Goal: Task Accomplishment & Management: Use online tool/utility

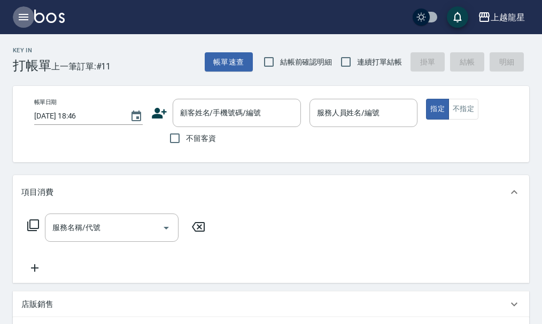
click at [19, 18] on icon "button" at bounding box center [24, 17] width 10 height 6
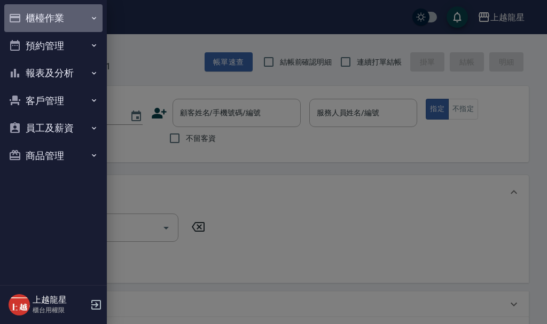
click at [45, 21] on button "櫃檯作業" at bounding box center [53, 18] width 98 height 28
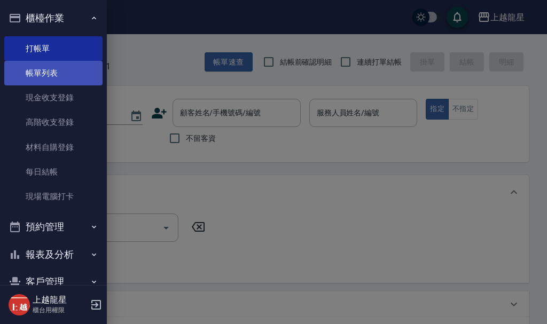
click at [64, 74] on link "帳單列表" at bounding box center [53, 73] width 98 height 25
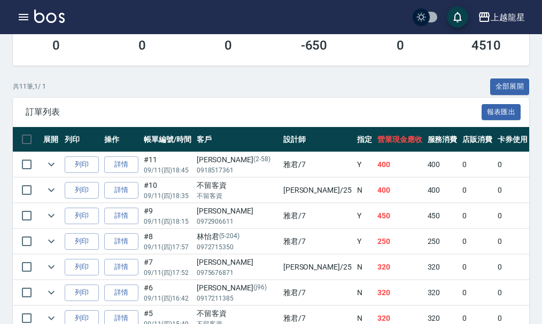
scroll to position [214, 0]
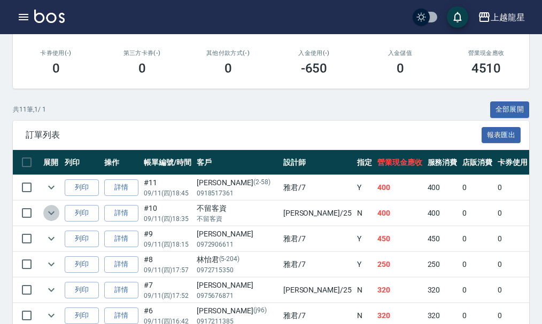
click at [56, 213] on icon "expand row" at bounding box center [51, 213] width 13 height 13
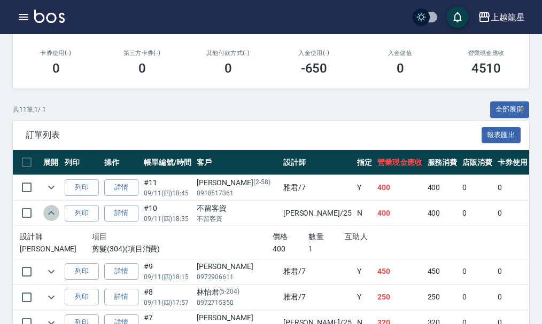
click at [56, 213] on icon "expand row" at bounding box center [51, 213] width 13 height 13
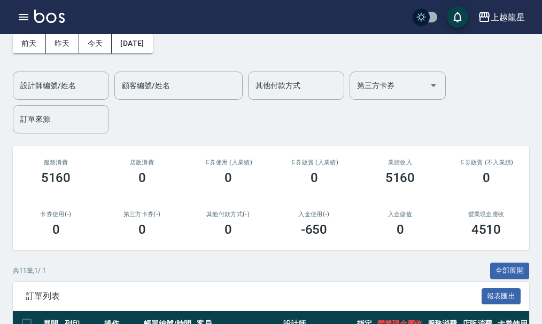
scroll to position [0, 0]
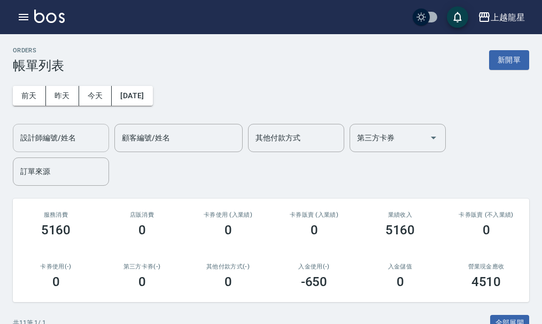
click at [73, 130] on input "設計師編號/姓名" at bounding box center [61, 138] width 87 height 19
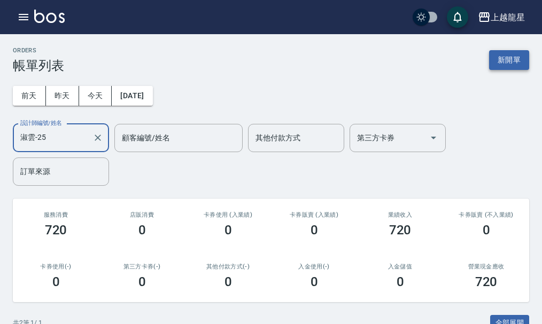
type input "淑雲-25"
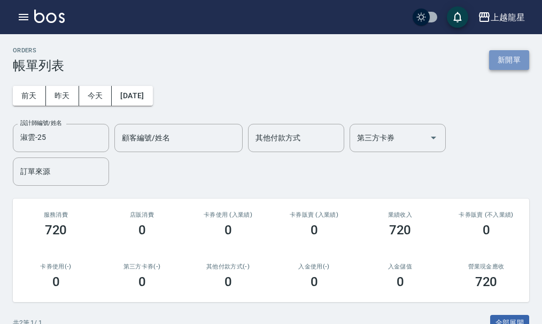
click at [513, 64] on button "新開單" at bounding box center [509, 60] width 40 height 20
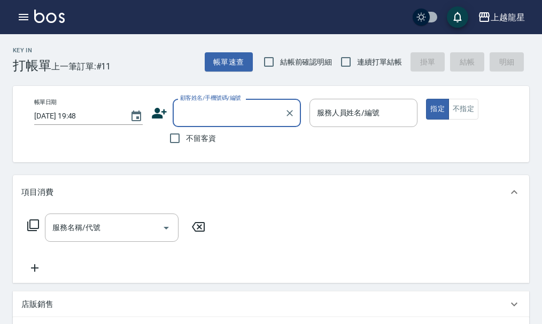
type input "ㄗ"
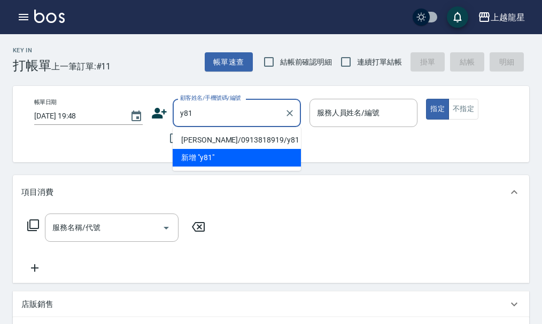
click at [220, 144] on li "[PERSON_NAME]/0913818919/y81" at bounding box center [237, 140] width 128 height 18
type input "[PERSON_NAME]/0913818919/y81"
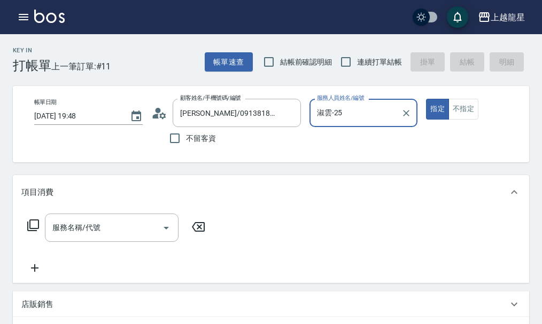
type input "淑雲-25"
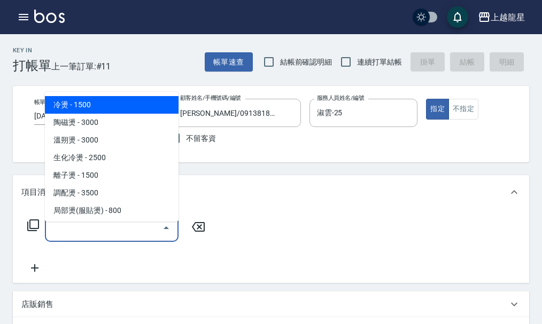
click at [121, 228] on input "服務名稱/代號" at bounding box center [104, 228] width 108 height 19
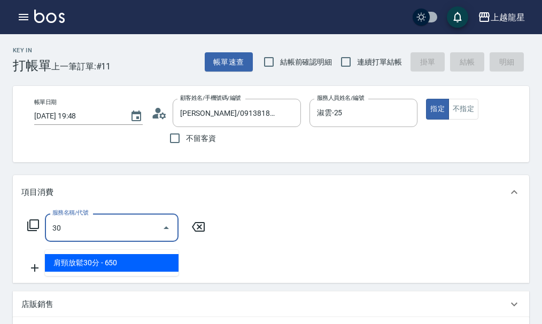
type input "304"
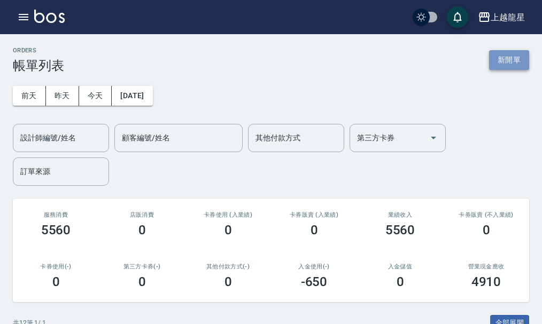
click at [504, 61] on button "新開單" at bounding box center [509, 60] width 40 height 20
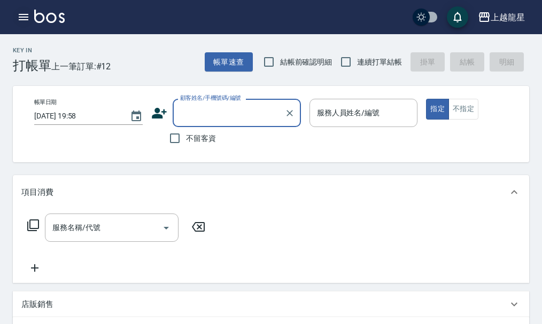
click at [22, 22] on icon "button" at bounding box center [23, 17] width 13 height 13
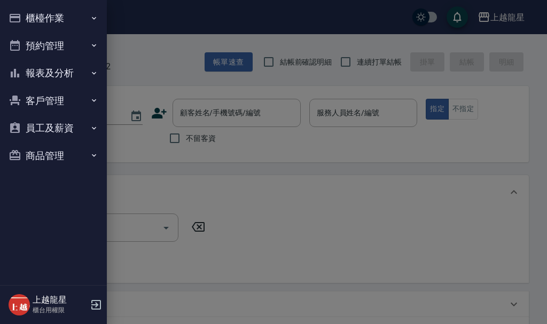
click at [52, 22] on button "櫃檯作業" at bounding box center [53, 18] width 98 height 28
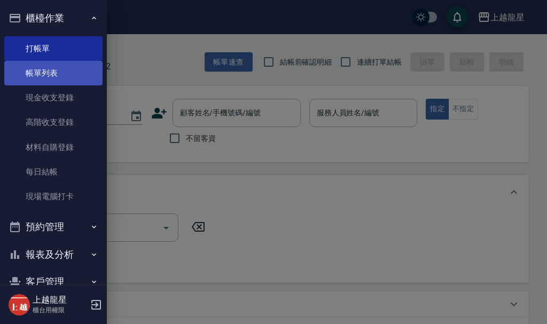
click at [50, 75] on link "帳單列表" at bounding box center [53, 73] width 98 height 25
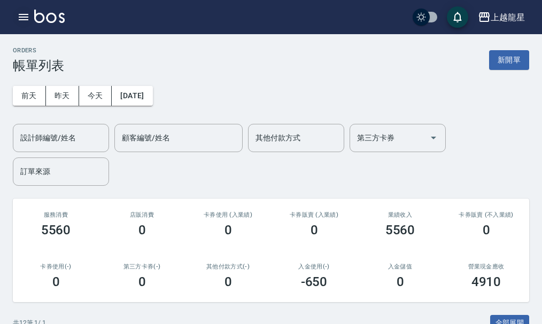
click at [28, 17] on icon "button" at bounding box center [24, 17] width 10 height 6
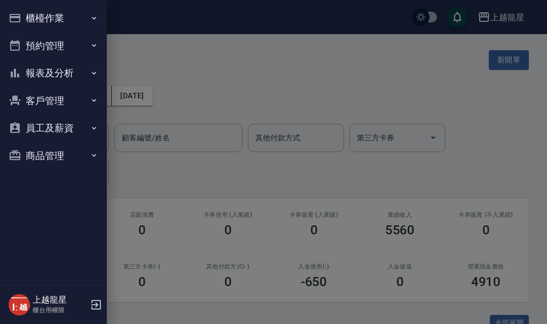
click at [51, 17] on button "櫃檯作業" at bounding box center [53, 18] width 98 height 28
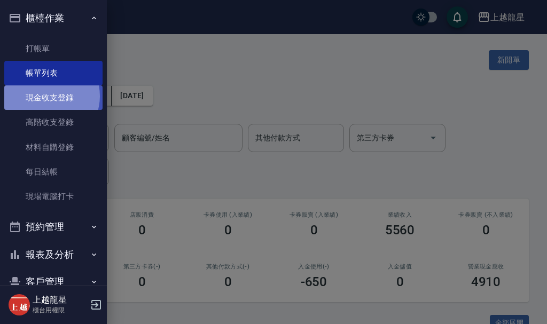
click at [48, 96] on link "現金收支登錄" at bounding box center [53, 98] width 98 height 25
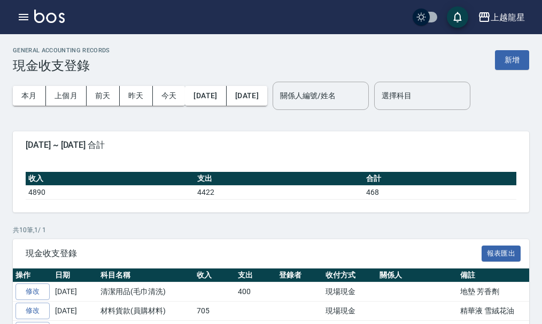
click at [507, 50] on div "GENERAL ACCOUNTING RECORDS 現金收支登錄 新增" at bounding box center [271, 60] width 516 height 26
click at [519, 61] on button "新增" at bounding box center [512, 60] width 34 height 20
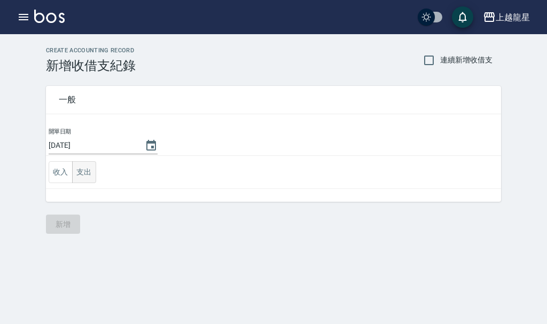
click at [87, 172] on button "支出" at bounding box center [84, 172] width 24 height 22
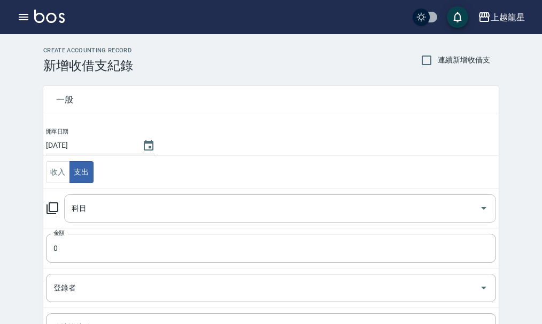
click at [92, 212] on input "科目" at bounding box center [272, 208] width 406 height 19
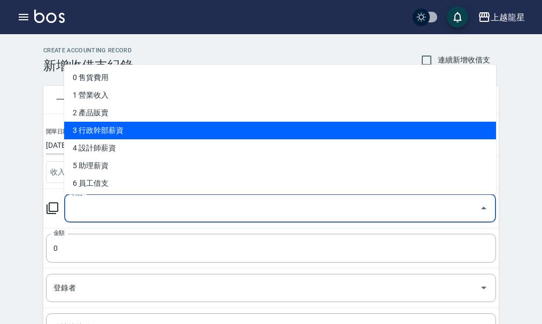
scroll to position [53, 0]
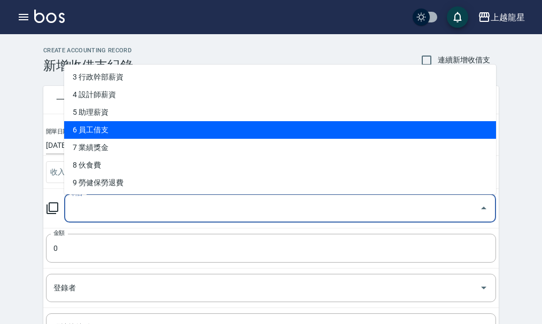
click at [99, 133] on li "6 員工借支" at bounding box center [280, 130] width 432 height 18
type input "6 員工借支"
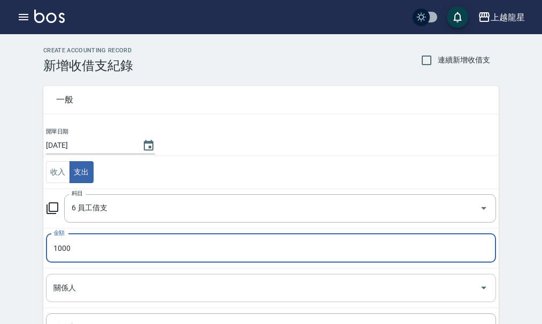
type input "1000"
click at [73, 285] on div "關係人 關係人" at bounding box center [271, 288] width 450 height 28
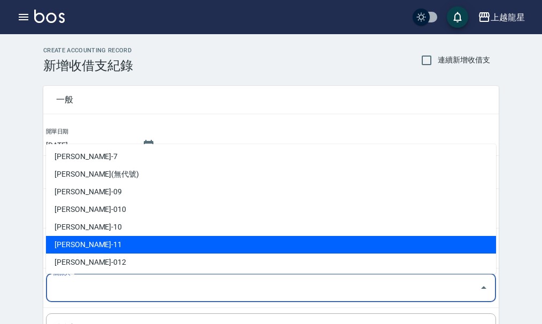
scroll to position [107, 0]
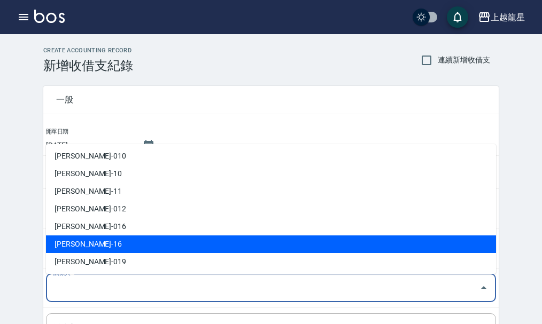
click at [72, 245] on li "[PERSON_NAME]-16" at bounding box center [271, 245] width 450 height 18
type input "[PERSON_NAME]-16"
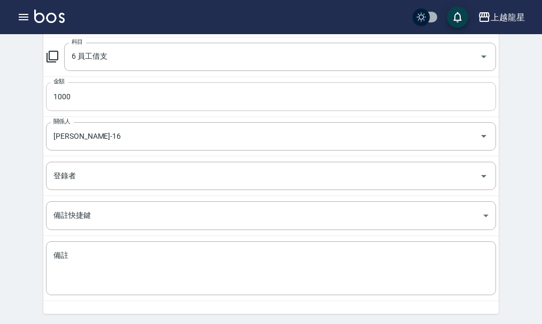
scroll to position [187, 0]
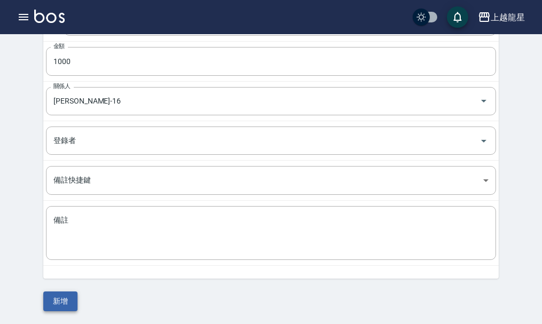
click at [60, 300] on button "新增" at bounding box center [60, 302] width 34 height 20
